Goal: Check status

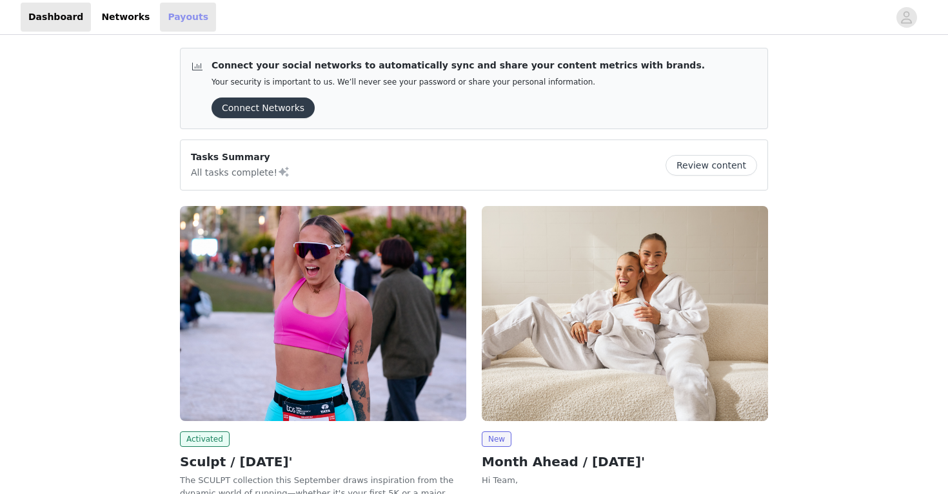
click at [183, 22] on link "Payouts" at bounding box center [188, 17] width 56 height 29
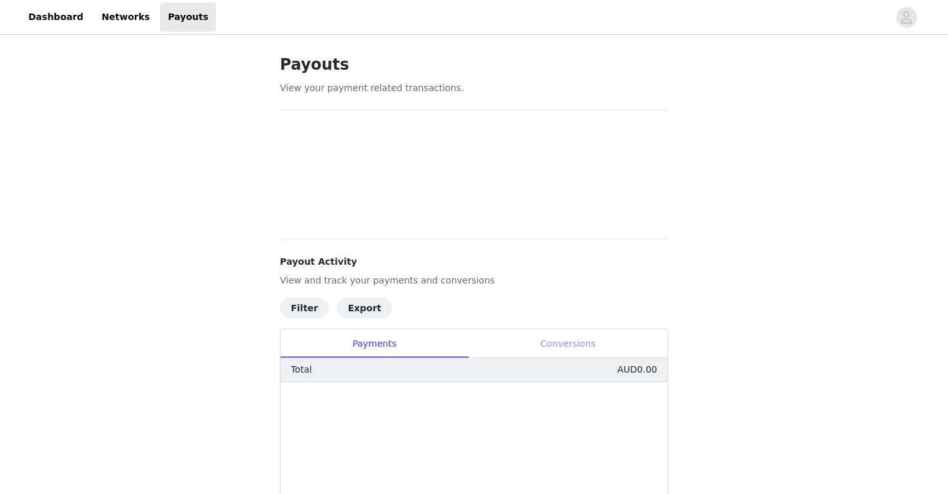
click at [634, 345] on div "Conversions" at bounding box center [567, 343] width 199 height 29
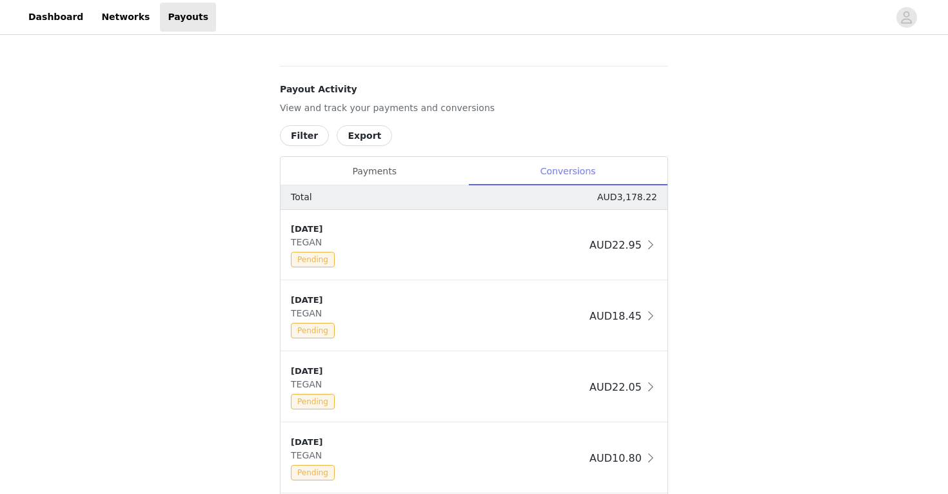
scroll to position [175, 0]
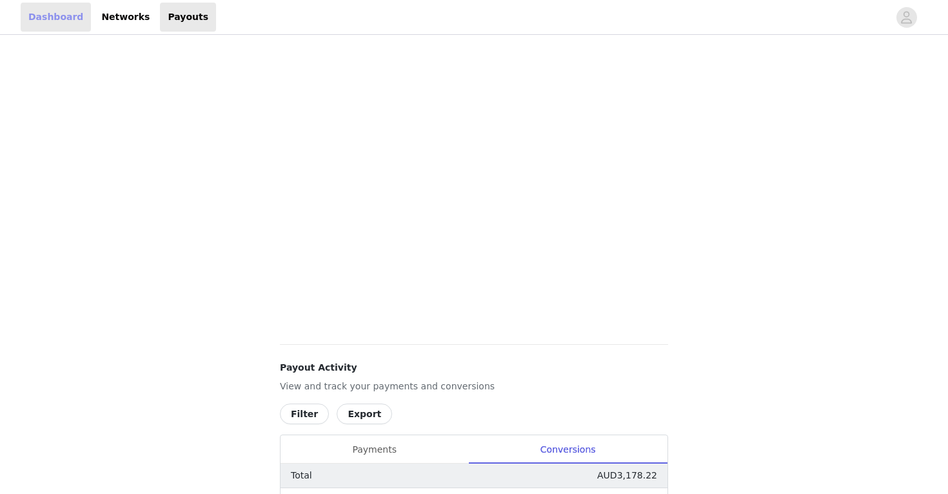
click at [43, 29] on link "Dashboard" at bounding box center [56, 17] width 70 height 29
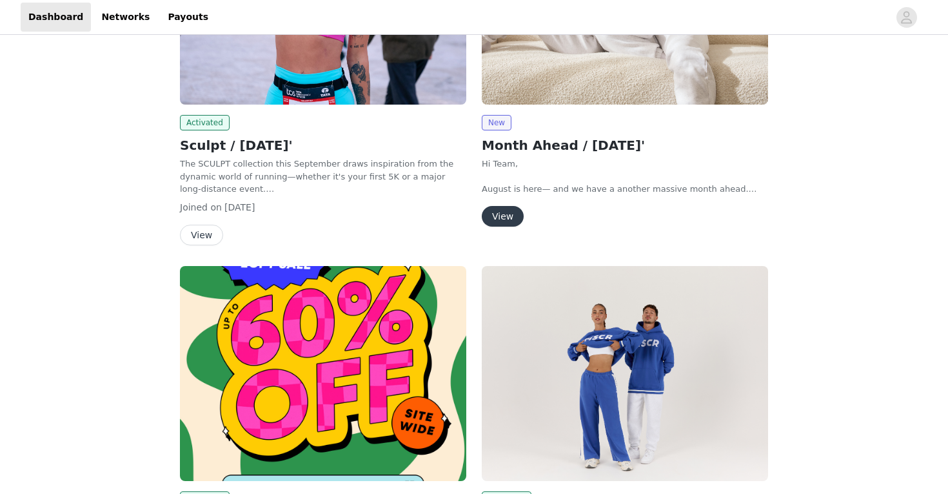
scroll to position [337, 0]
